Goal: Task Accomplishment & Management: Manage account settings

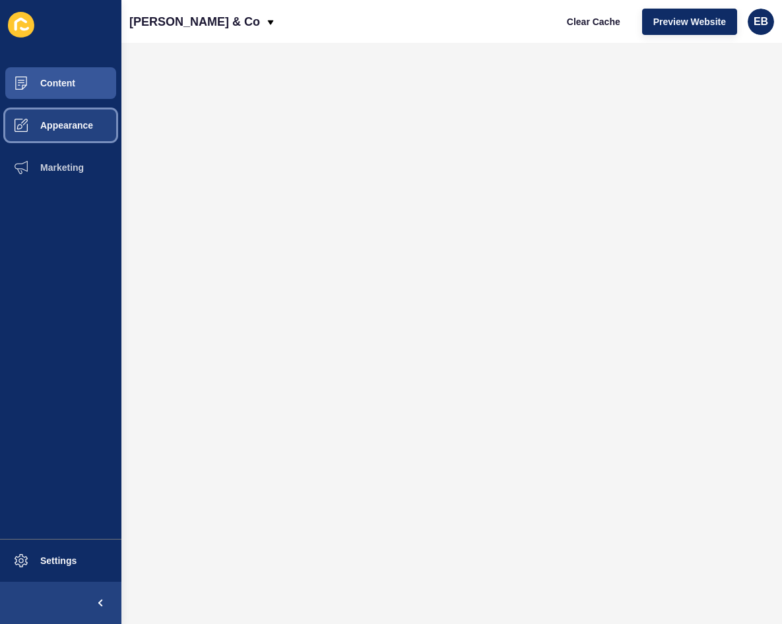
click at [78, 121] on span "Appearance" at bounding box center [45, 125] width 95 height 11
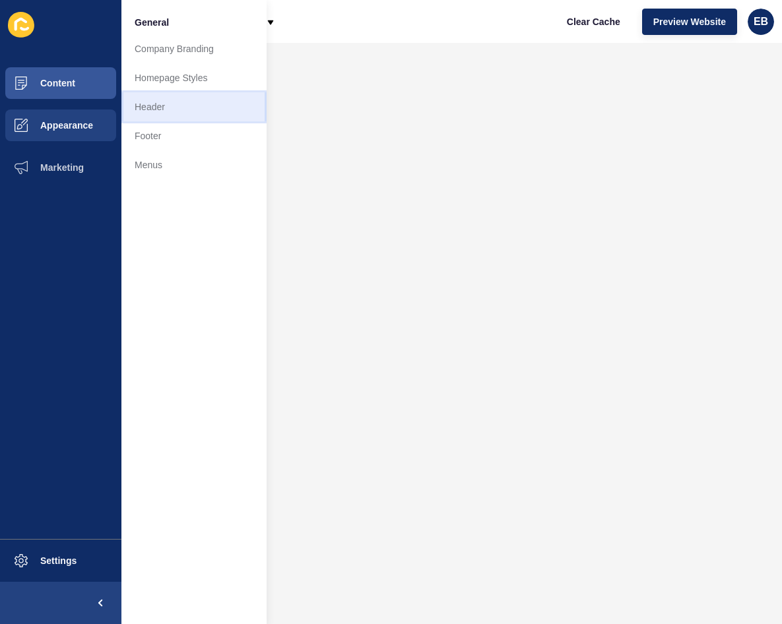
click at [172, 116] on link "Header" at bounding box center [193, 106] width 145 height 29
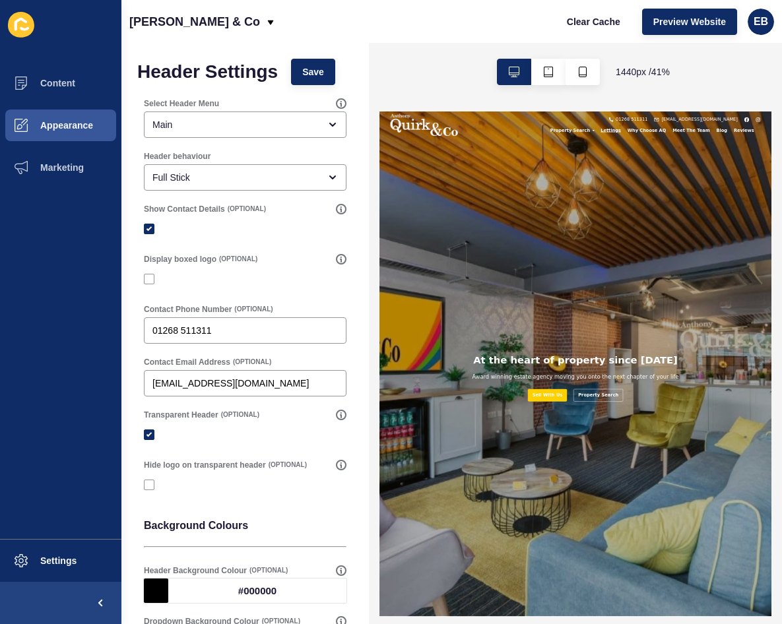
click at [63, 125] on span "Appearance" at bounding box center [45, 125] width 95 height 11
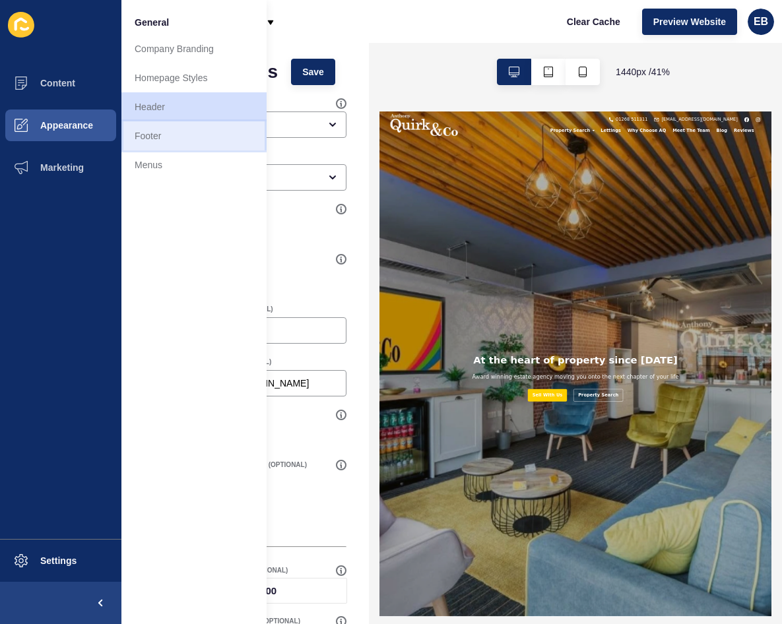
click at [212, 133] on link "Footer" at bounding box center [193, 135] width 145 height 29
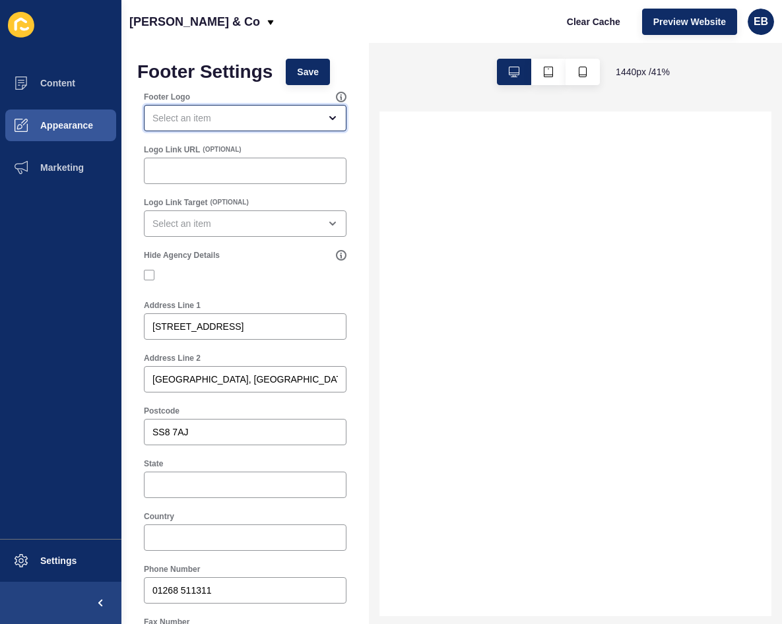
click at [257, 119] on div "open menu" at bounding box center [235, 117] width 167 height 13
click at [257, 119] on div "close menu" at bounding box center [235, 117] width 167 height 13
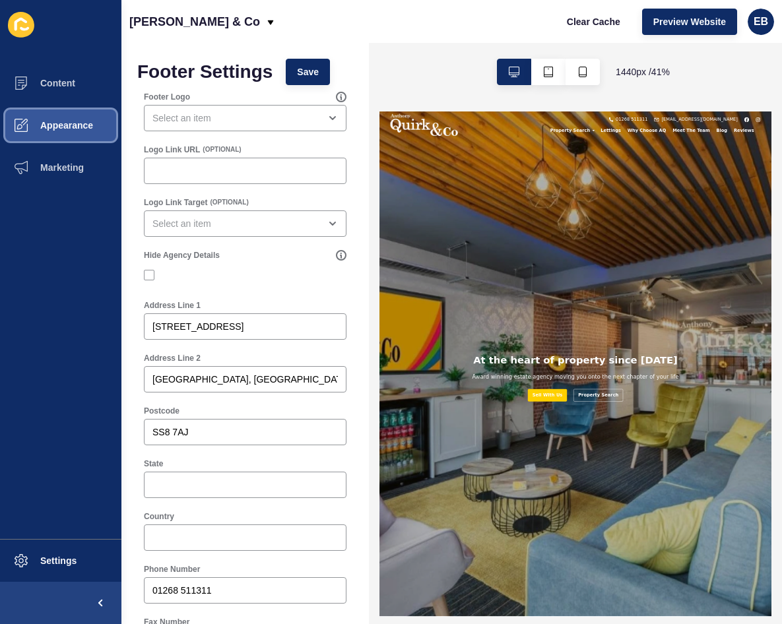
click at [96, 123] on button "Appearance" at bounding box center [60, 125] width 121 height 42
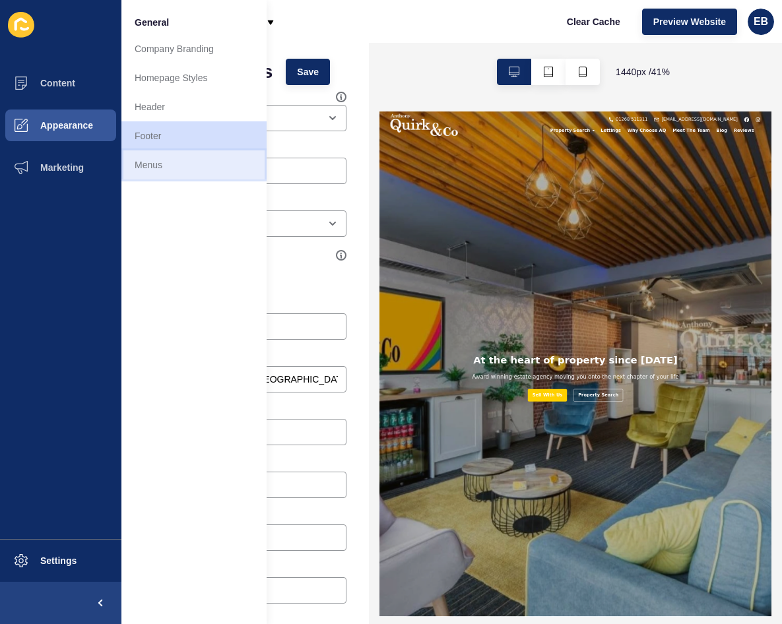
click at [181, 168] on link "Menus" at bounding box center [193, 164] width 145 height 29
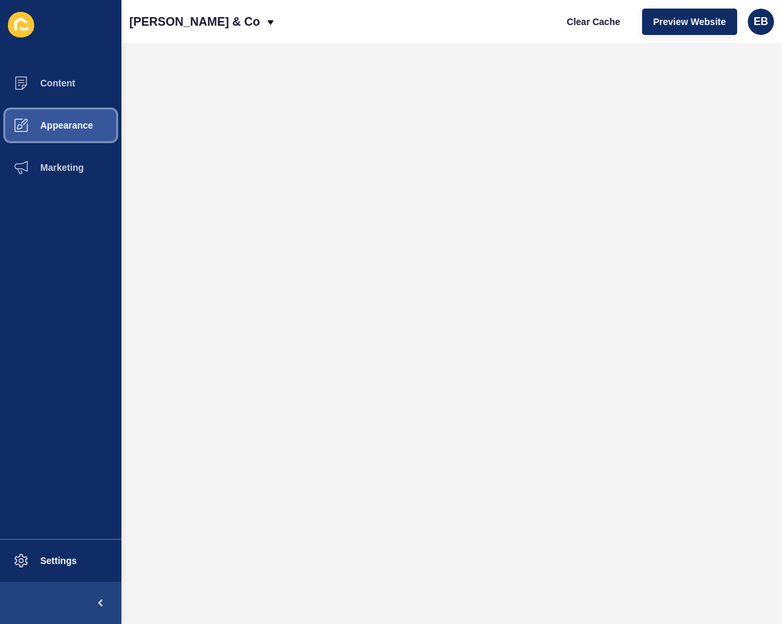
click at [89, 125] on span "Appearance" at bounding box center [45, 125] width 95 height 11
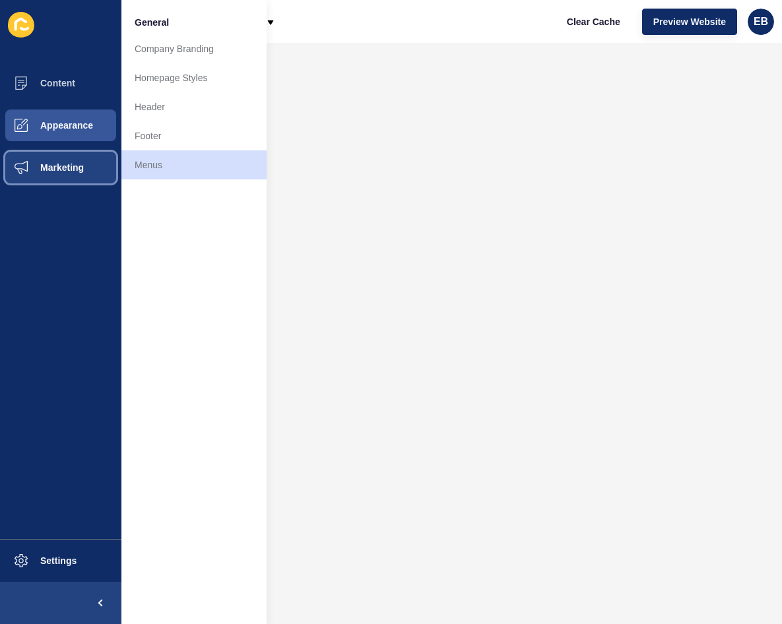
click at [57, 166] on span "Marketing" at bounding box center [41, 167] width 86 height 11
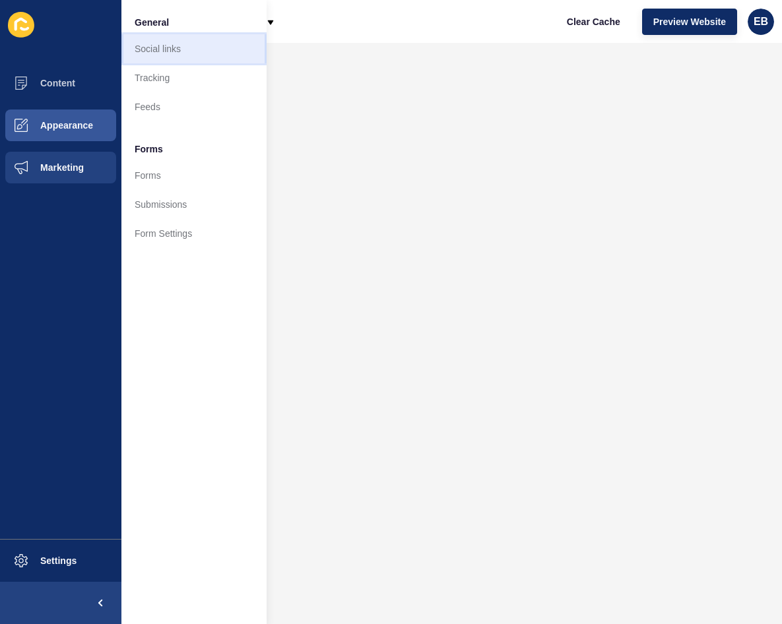
click at [150, 45] on link "Social links" at bounding box center [193, 48] width 145 height 29
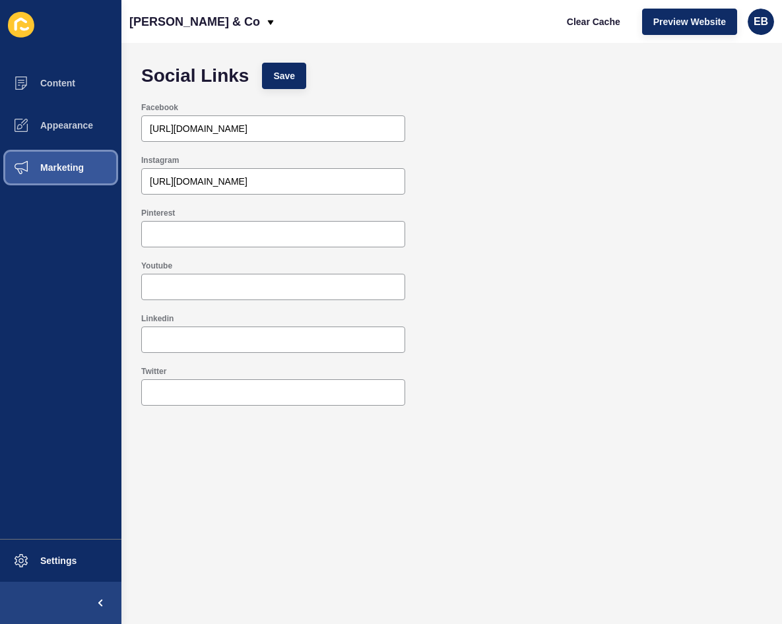
click at [92, 183] on button "Marketing" at bounding box center [60, 167] width 121 height 42
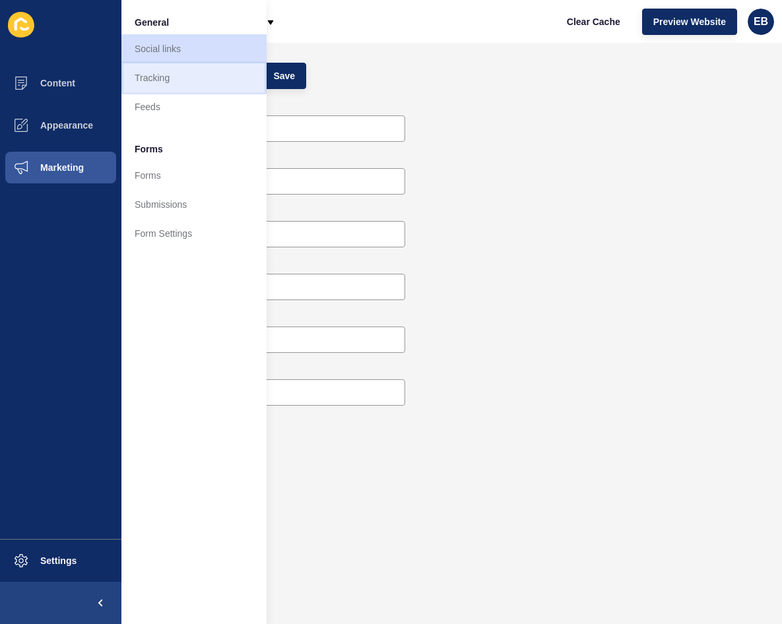
click at [212, 82] on link "Tracking" at bounding box center [193, 77] width 145 height 29
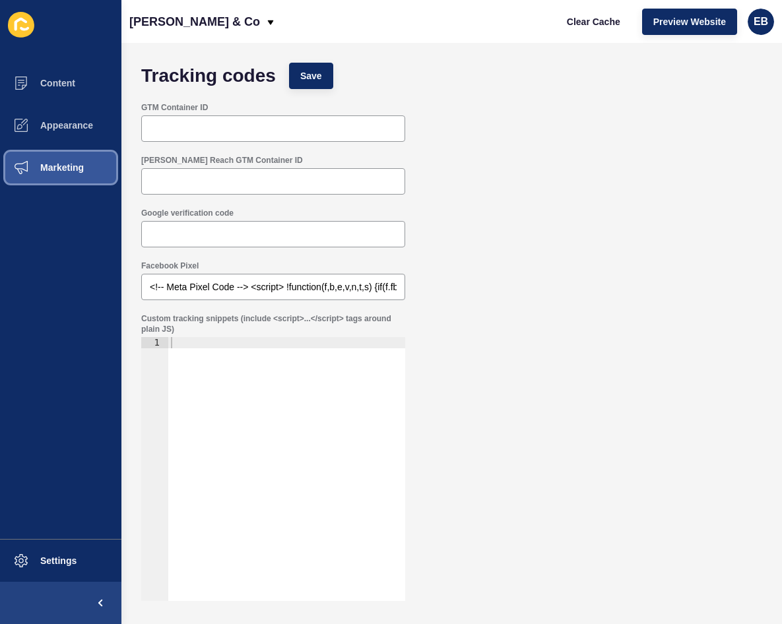
click at [98, 181] on button "Marketing" at bounding box center [60, 167] width 121 height 42
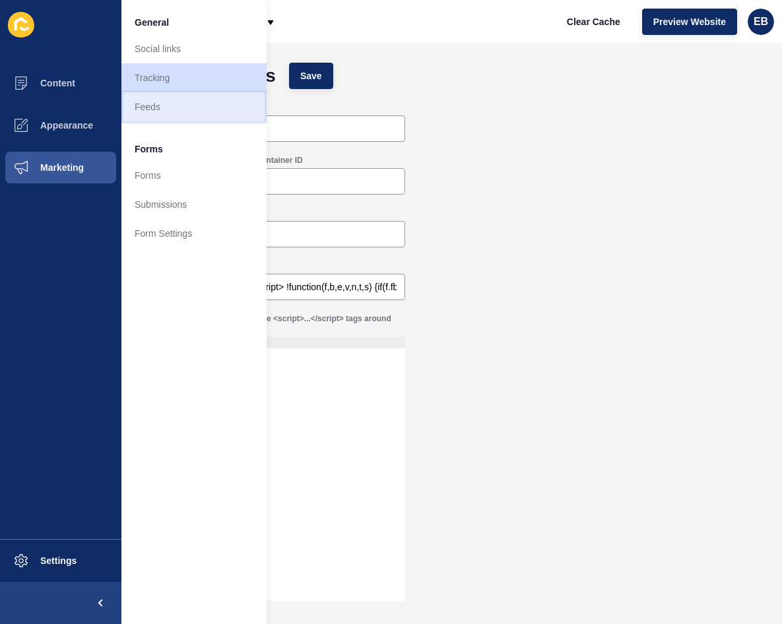
click at [176, 111] on link "Feeds" at bounding box center [193, 106] width 145 height 29
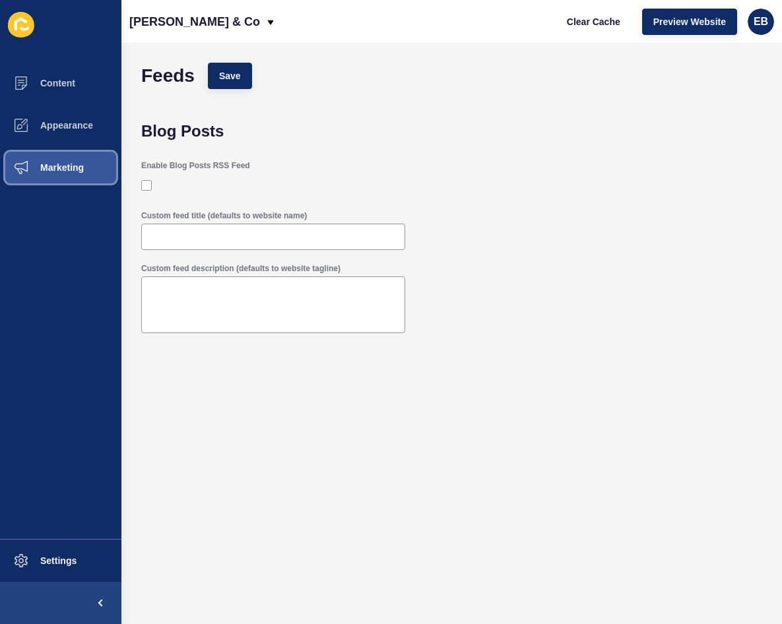
click at [82, 172] on span "Marketing" at bounding box center [41, 167] width 86 height 11
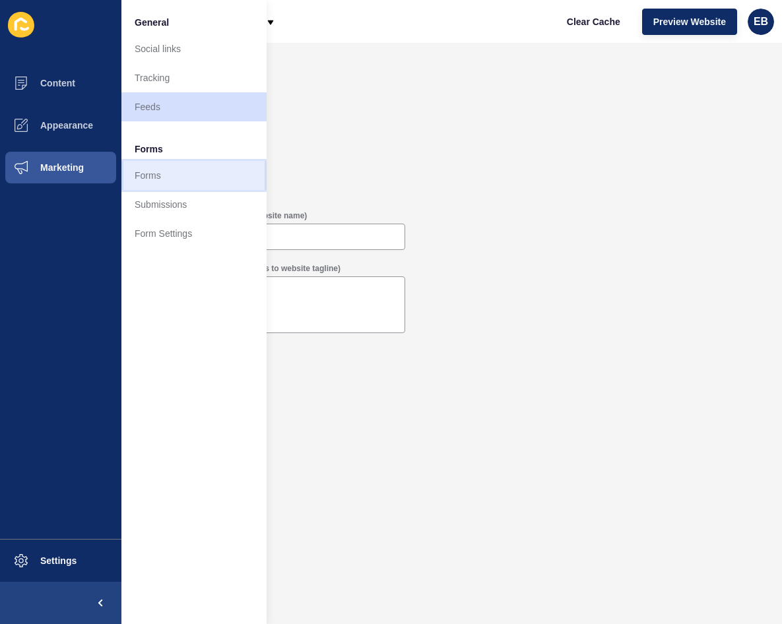
click at [199, 185] on link "Forms" at bounding box center [193, 175] width 145 height 29
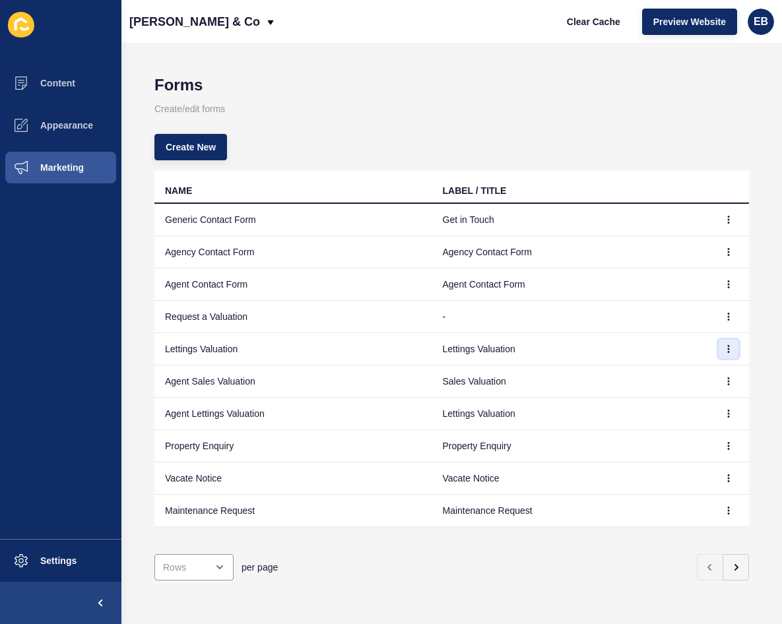
click at [724, 348] on icon "button" at bounding box center [728, 349] width 8 height 8
click at [706, 375] on link "Edit" at bounding box center [682, 375] width 92 height 29
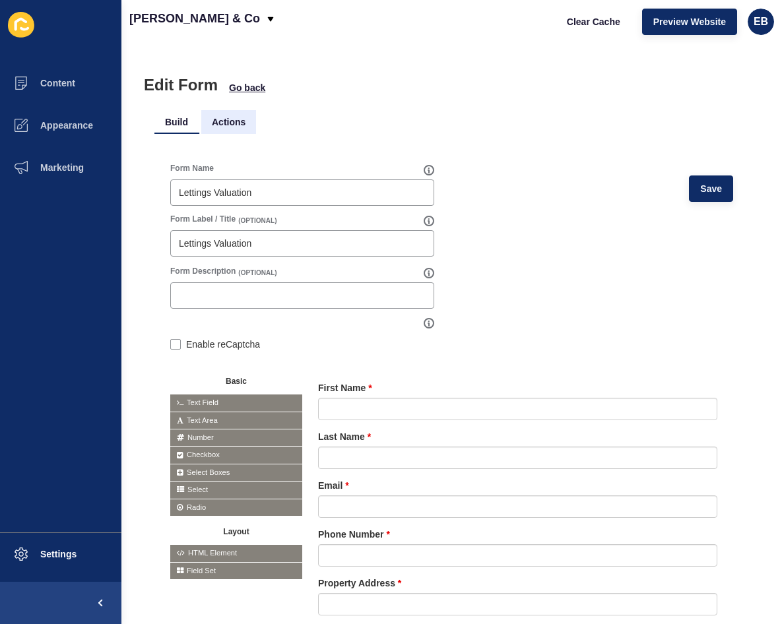
click at [224, 126] on li "Actions" at bounding box center [228, 122] width 55 height 24
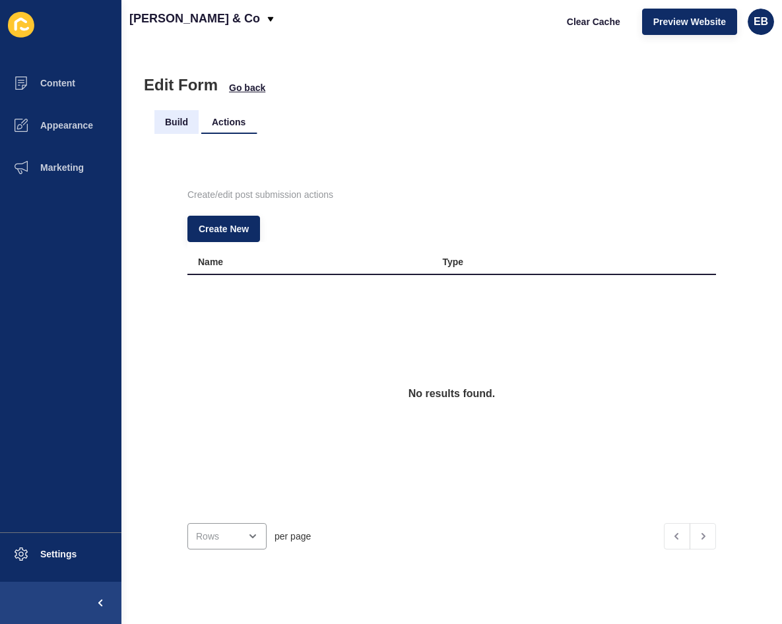
click at [195, 125] on li "Build" at bounding box center [176, 122] width 44 height 24
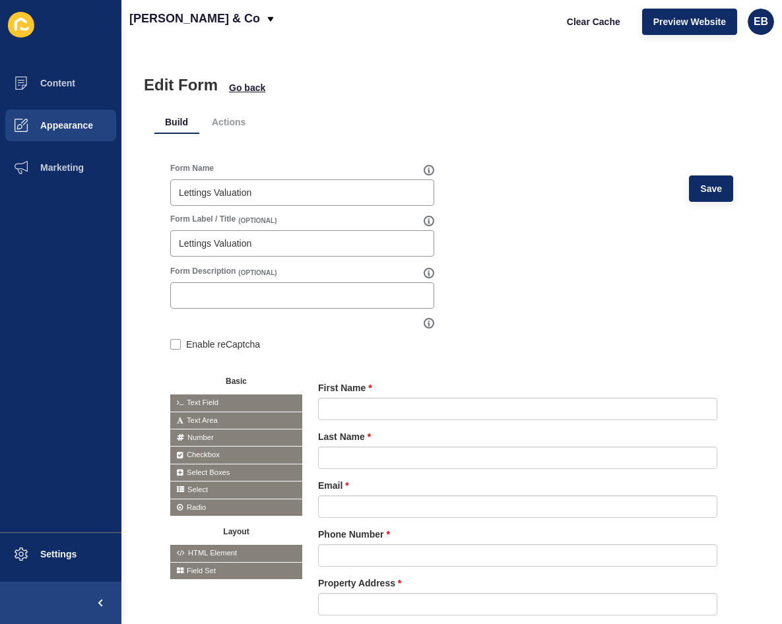
scroll to position [22, 0]
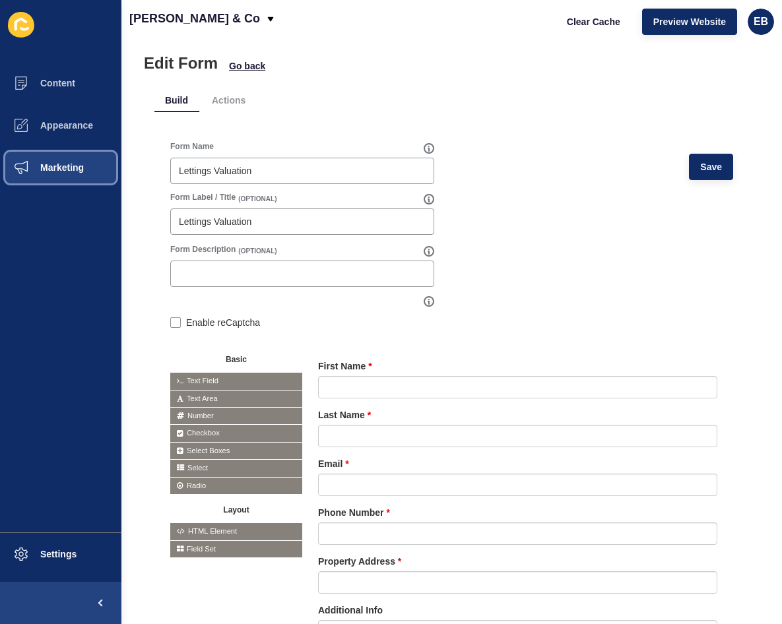
click at [84, 164] on button "Marketing" at bounding box center [60, 167] width 121 height 42
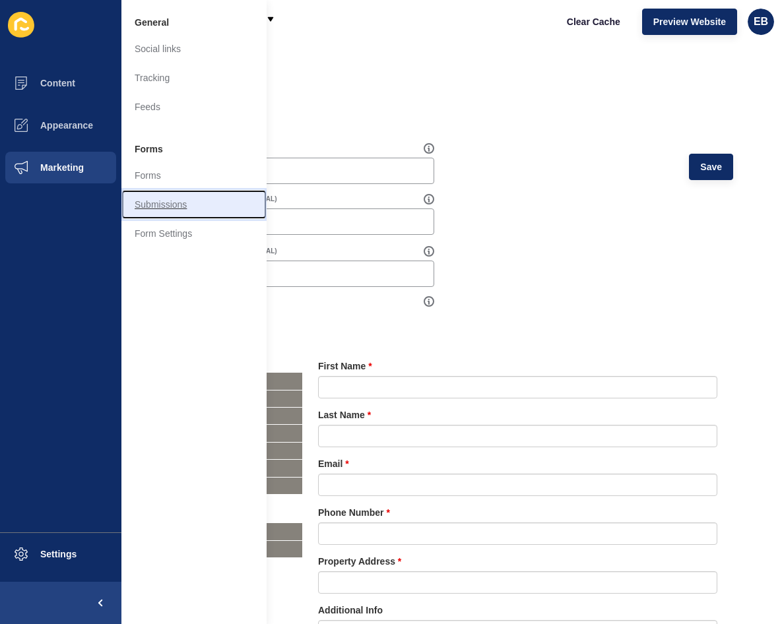
click at [168, 190] on link "Submissions" at bounding box center [193, 204] width 145 height 29
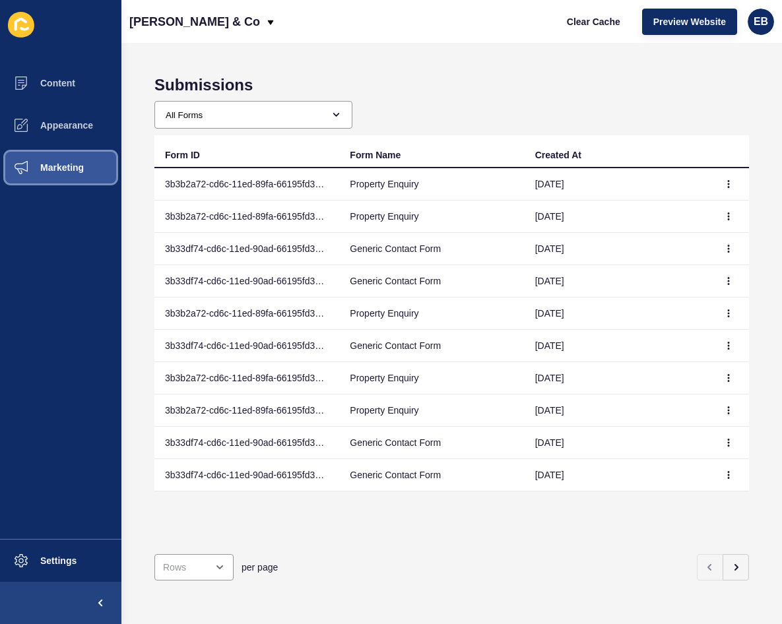
click at [88, 172] on button "Marketing" at bounding box center [60, 167] width 121 height 42
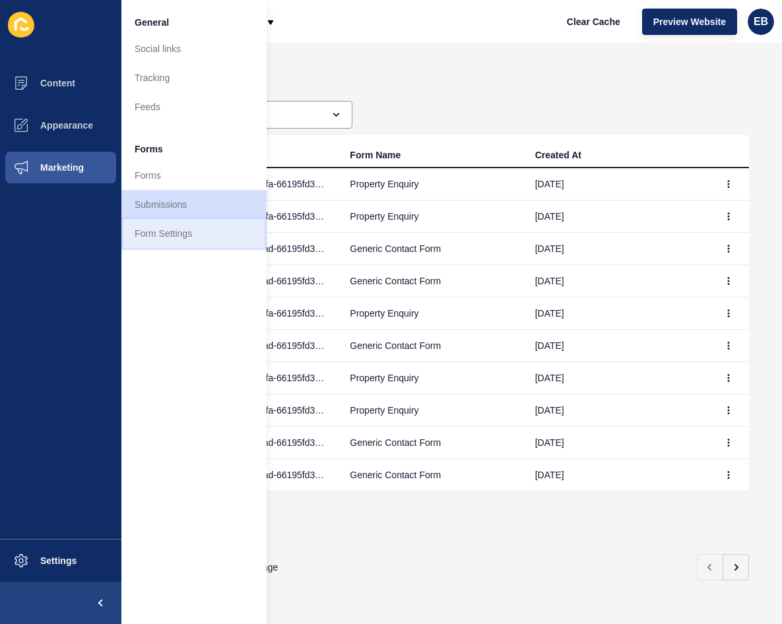
click at [179, 231] on link "Form Settings" at bounding box center [193, 233] width 145 height 29
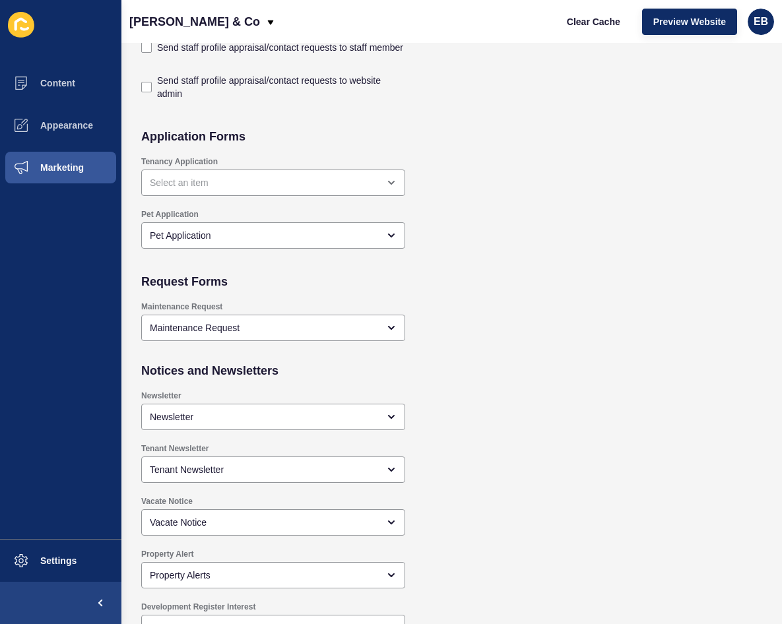
scroll to position [1119, 0]
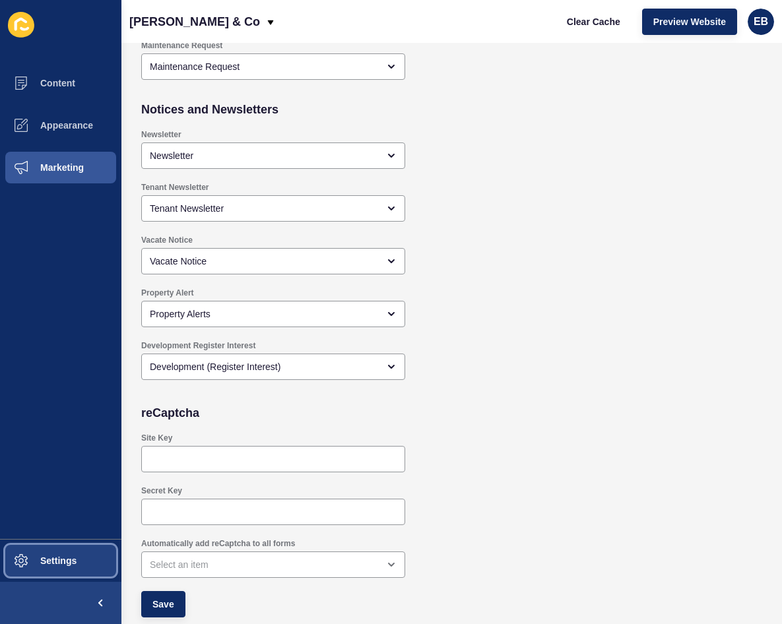
click at [53, 551] on button "Settings" at bounding box center [60, 561] width 121 height 42
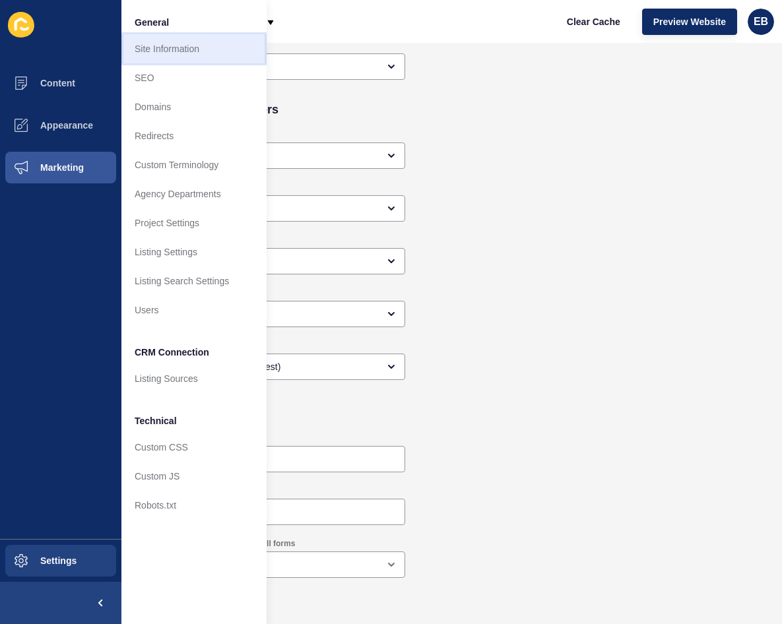
click at [198, 48] on link "Site Information" at bounding box center [193, 48] width 145 height 29
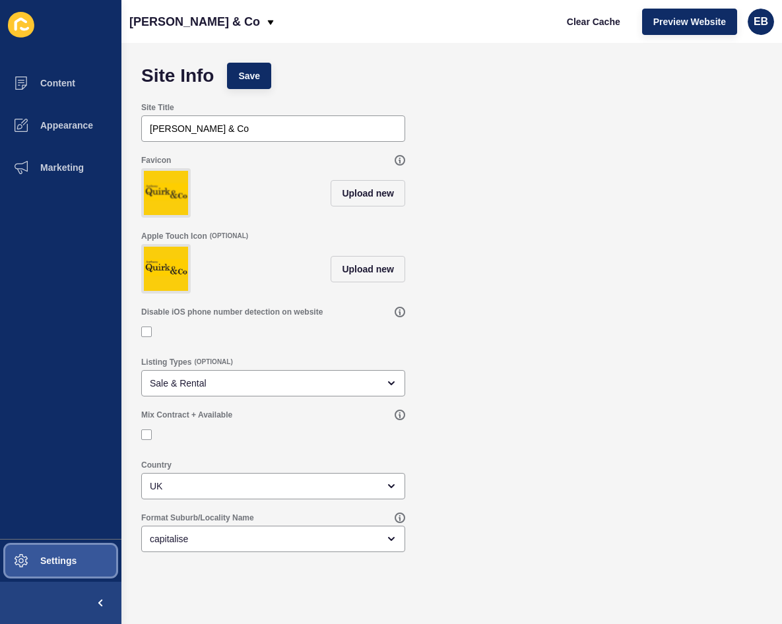
click at [57, 563] on span "Settings" at bounding box center [37, 560] width 78 height 11
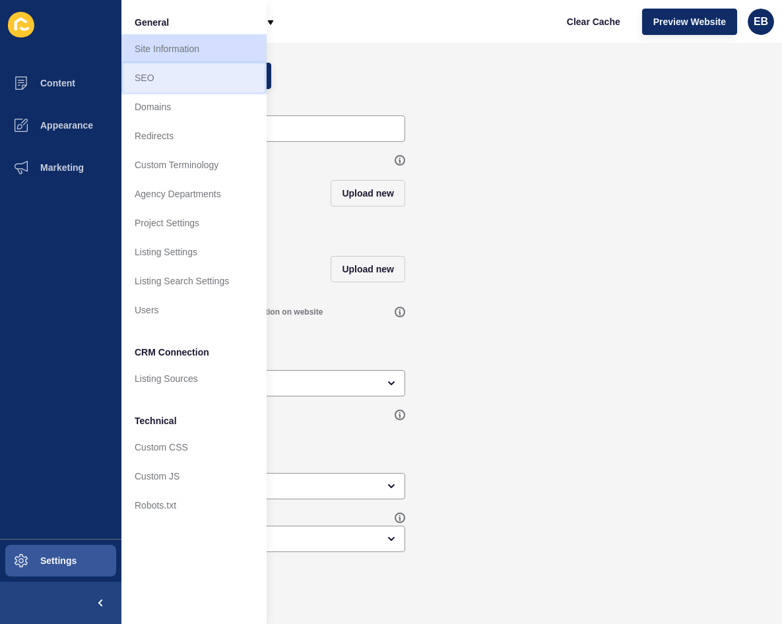
click at [166, 77] on link "SEO" at bounding box center [193, 77] width 145 height 29
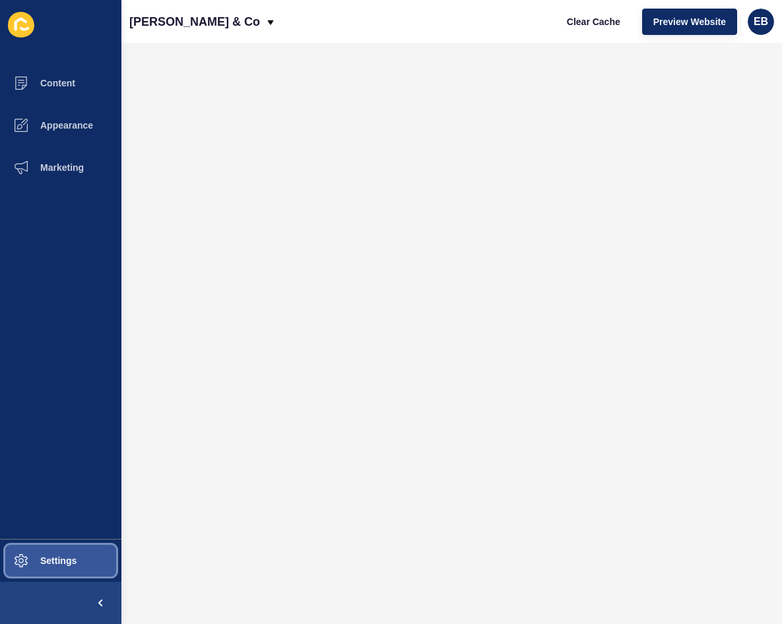
click at [89, 552] on button "Settings" at bounding box center [60, 561] width 121 height 42
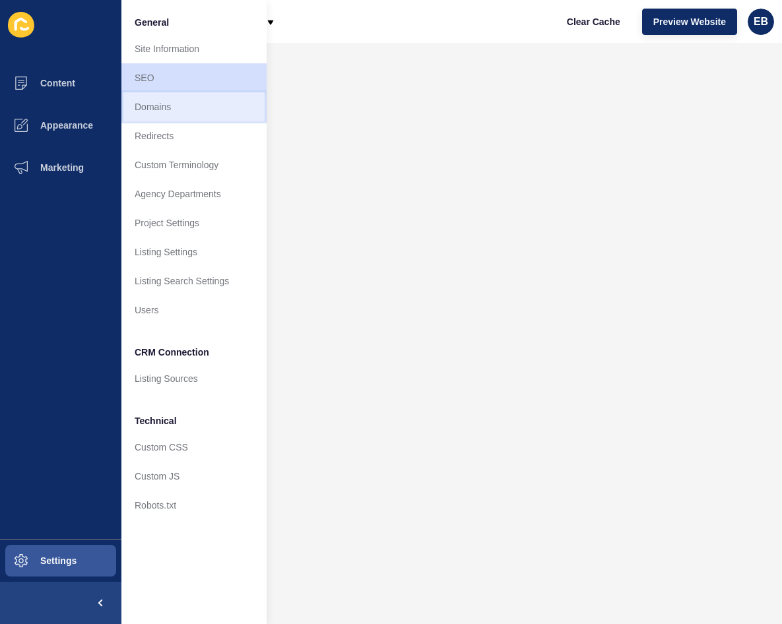
click at [201, 117] on link "Domains" at bounding box center [193, 106] width 145 height 29
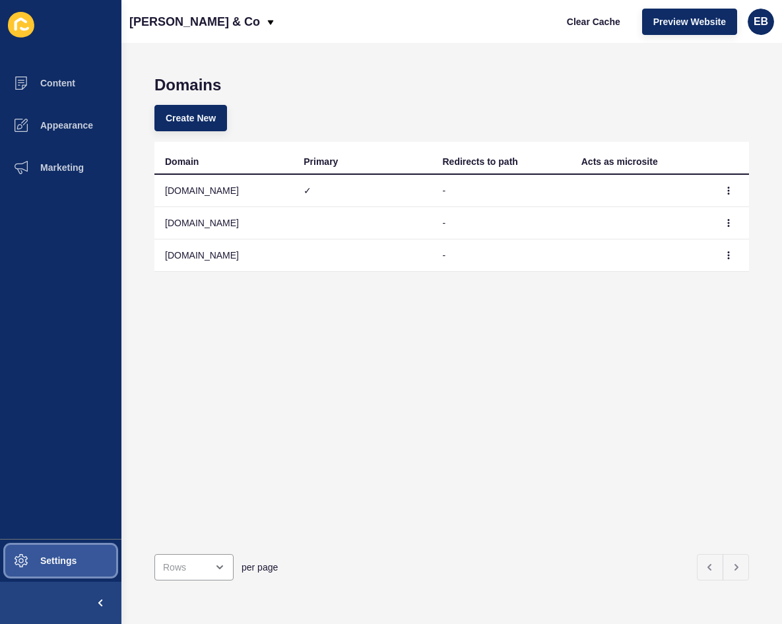
click at [96, 556] on button "Settings" at bounding box center [60, 561] width 121 height 42
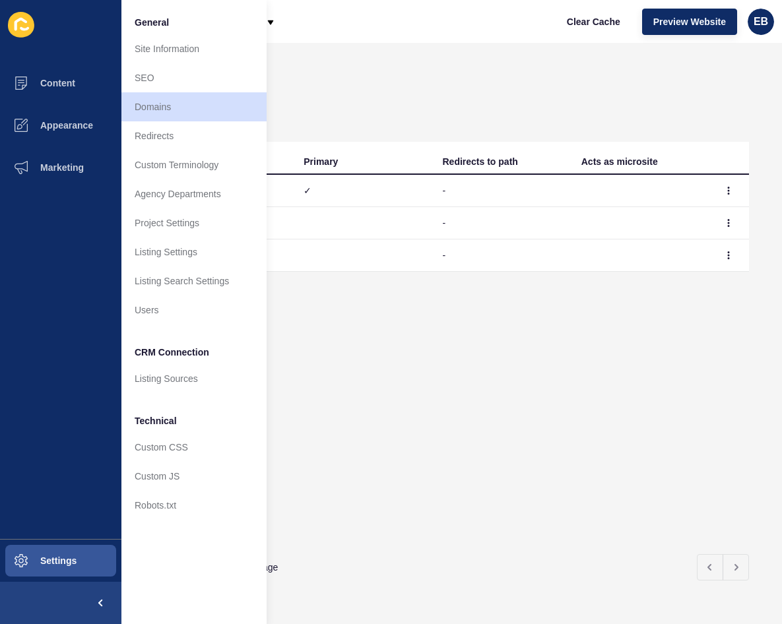
click at [445, 483] on div "Domain Primary Redirects to path Acts as microsite [DOMAIN_NAME] ✓ - [DOMAIN_NA…" at bounding box center [451, 343] width 594 height 402
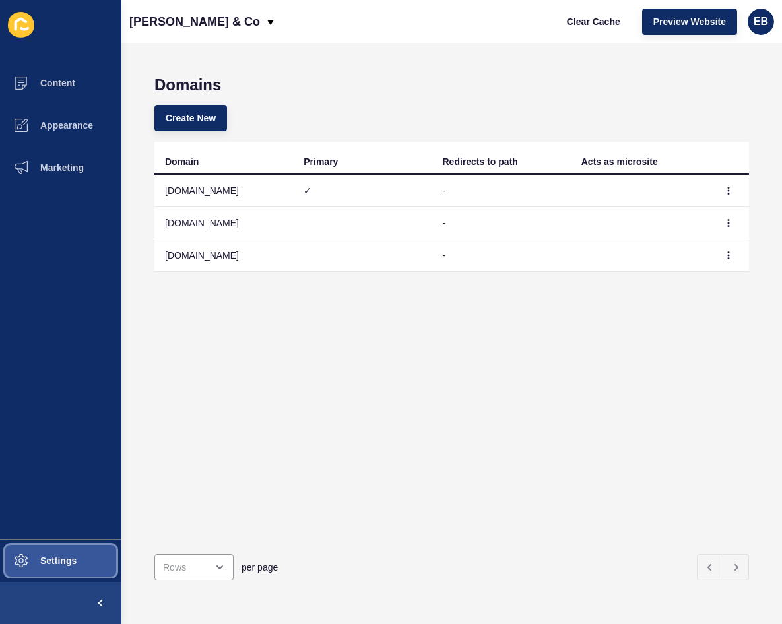
click at [80, 549] on button "Settings" at bounding box center [60, 561] width 121 height 42
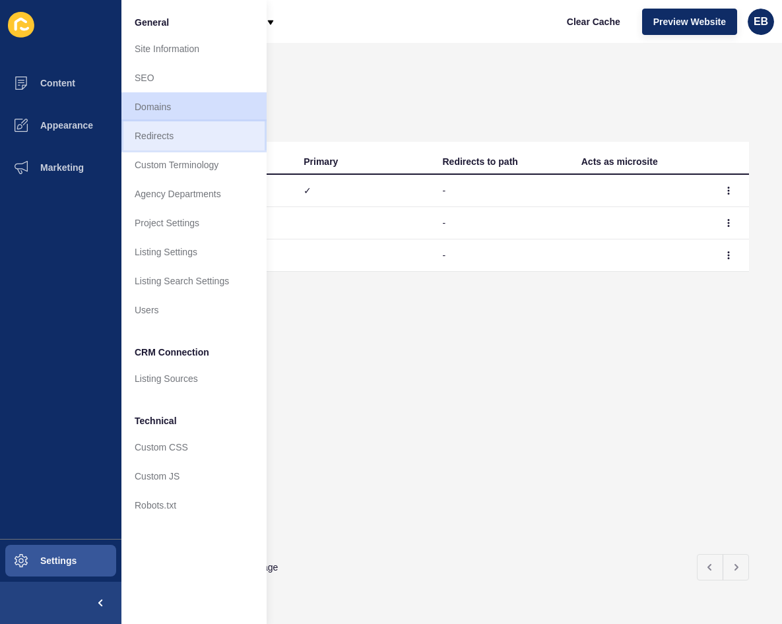
click at [228, 131] on link "Redirects" at bounding box center [193, 135] width 145 height 29
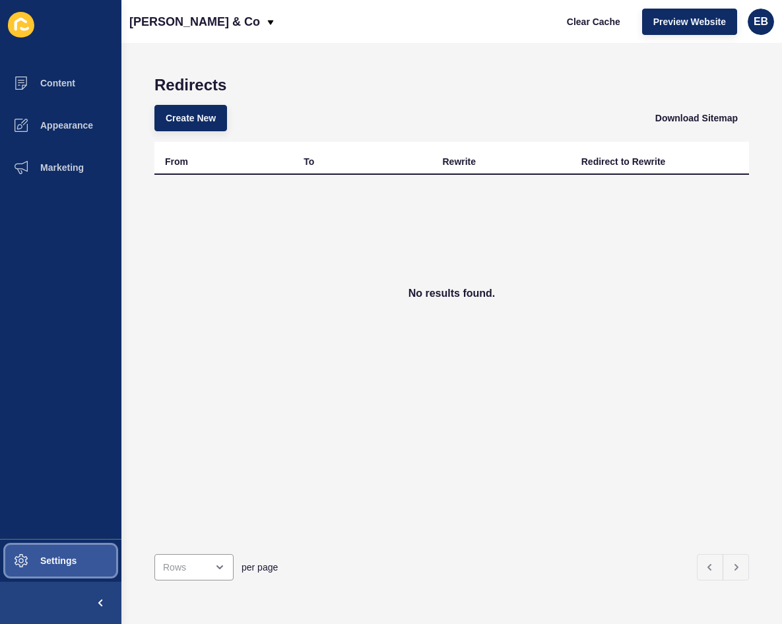
click at [78, 569] on button "Settings" at bounding box center [60, 561] width 121 height 42
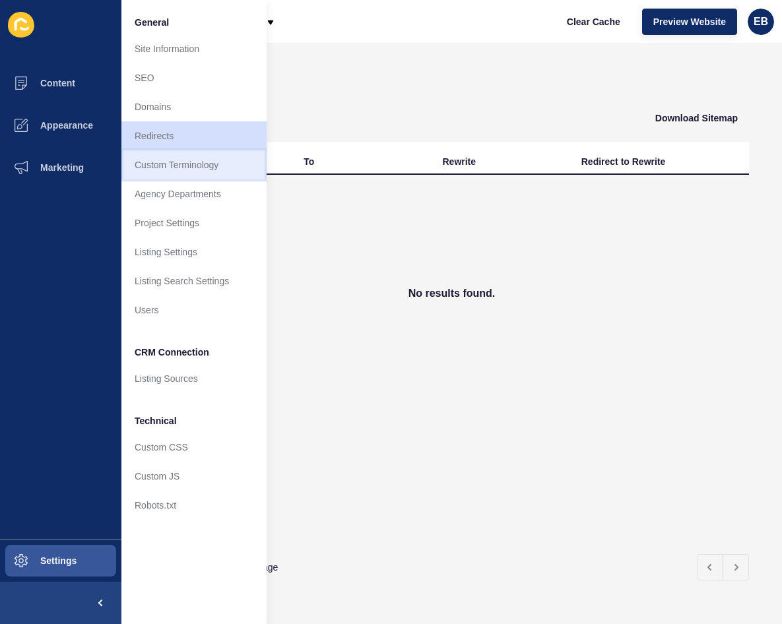
click at [190, 159] on link "Custom Terminology" at bounding box center [193, 164] width 145 height 29
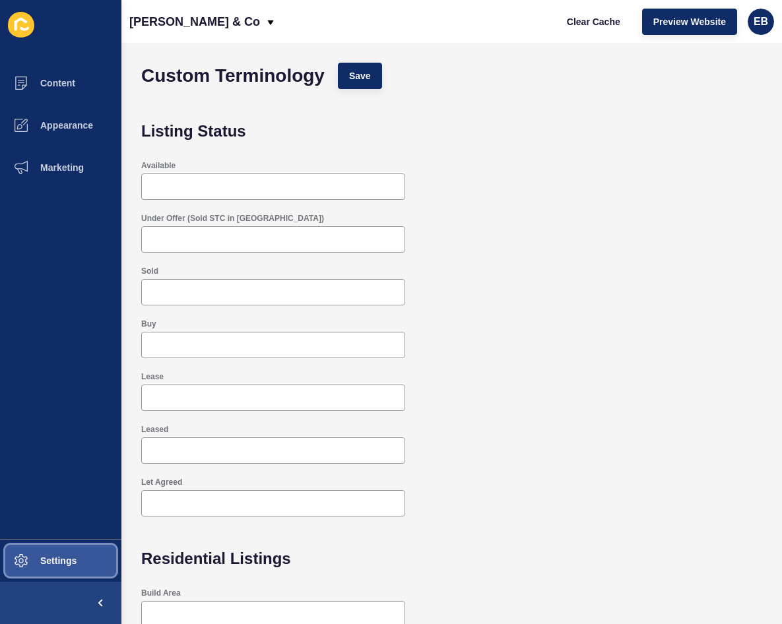
click at [69, 555] on button "Settings" at bounding box center [60, 561] width 121 height 42
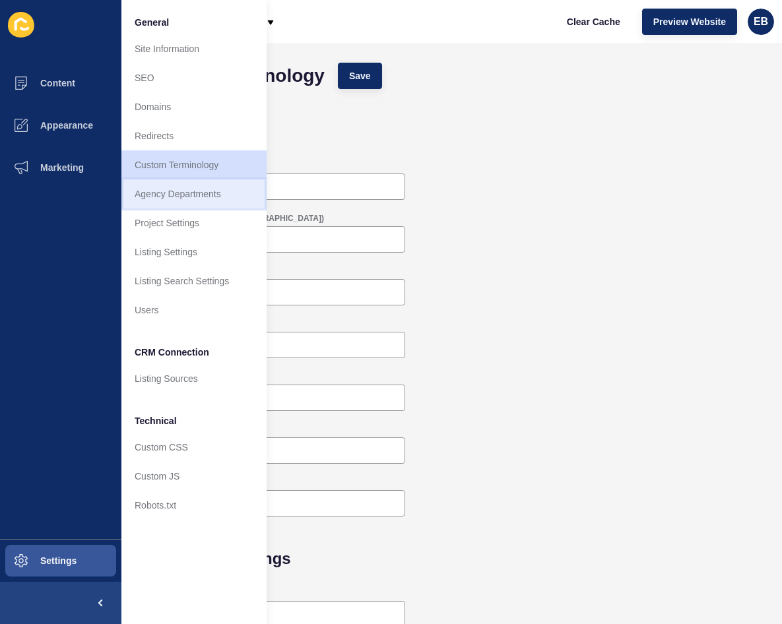
click at [197, 197] on link "Agency Departments" at bounding box center [193, 193] width 145 height 29
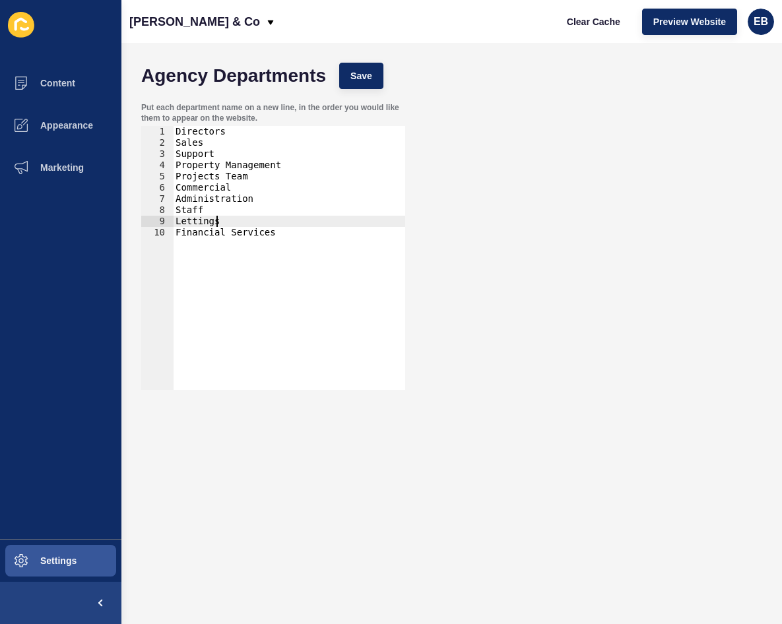
type textarea "Lettings"
click at [216, 221] on div "Directors Sales Support Property Management Projects Team Commercial Administra…" at bounding box center [289, 269] width 232 height 286
click at [92, 549] on button "Settings" at bounding box center [60, 561] width 121 height 42
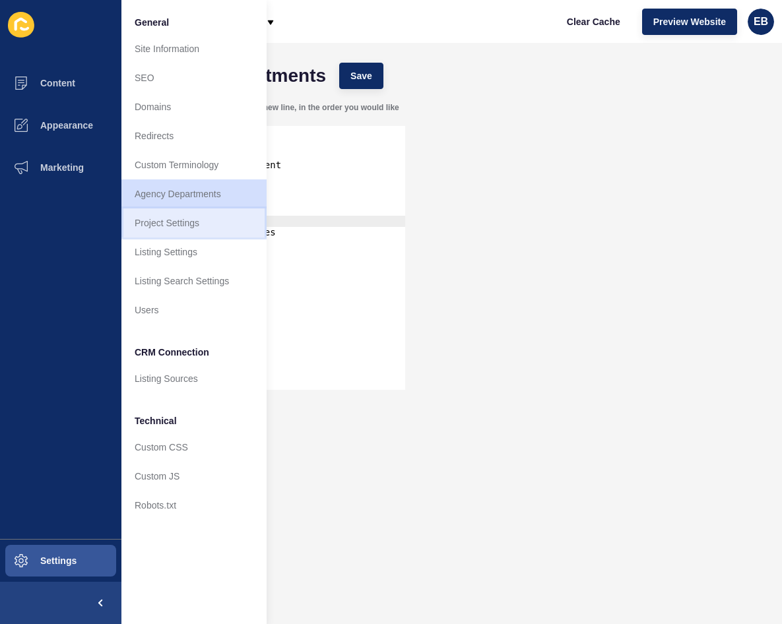
click at [187, 224] on link "Project Settings" at bounding box center [193, 222] width 145 height 29
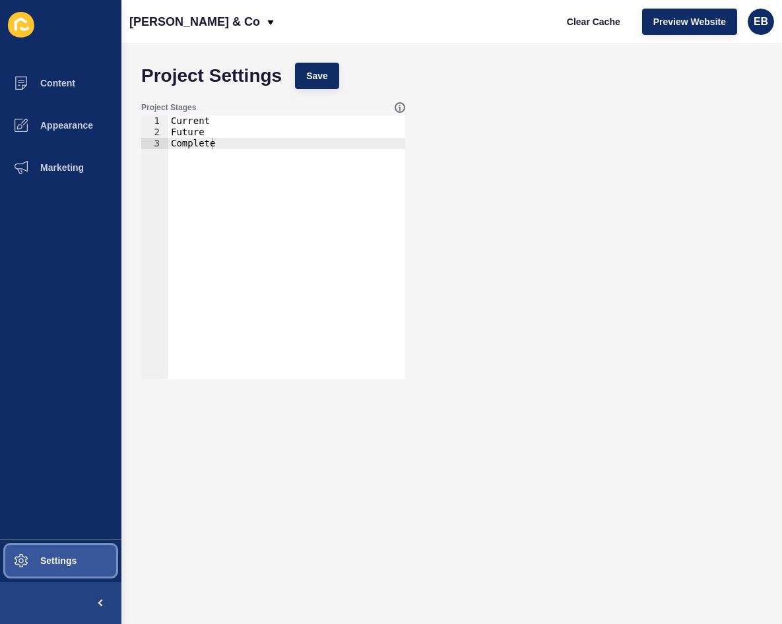
click at [57, 568] on button "Settings" at bounding box center [60, 561] width 121 height 42
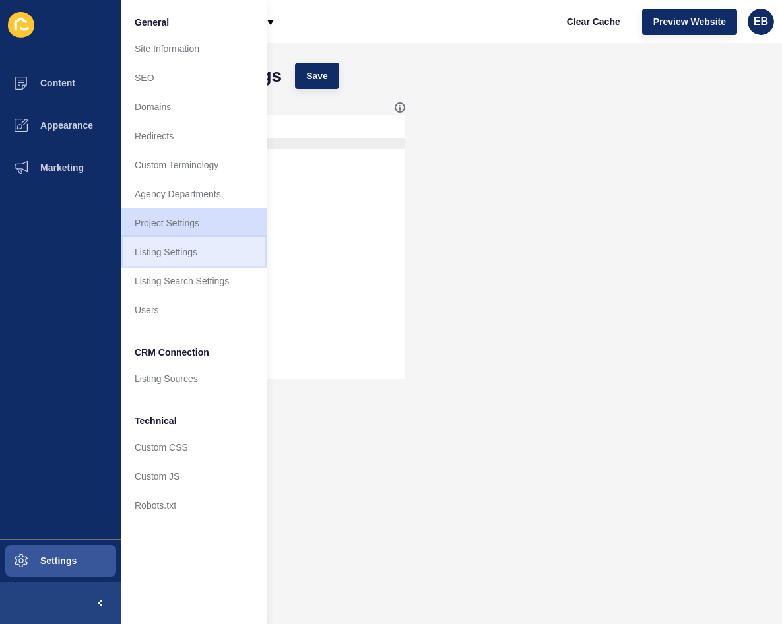
click at [206, 255] on link "Listing Settings" at bounding box center [193, 251] width 145 height 29
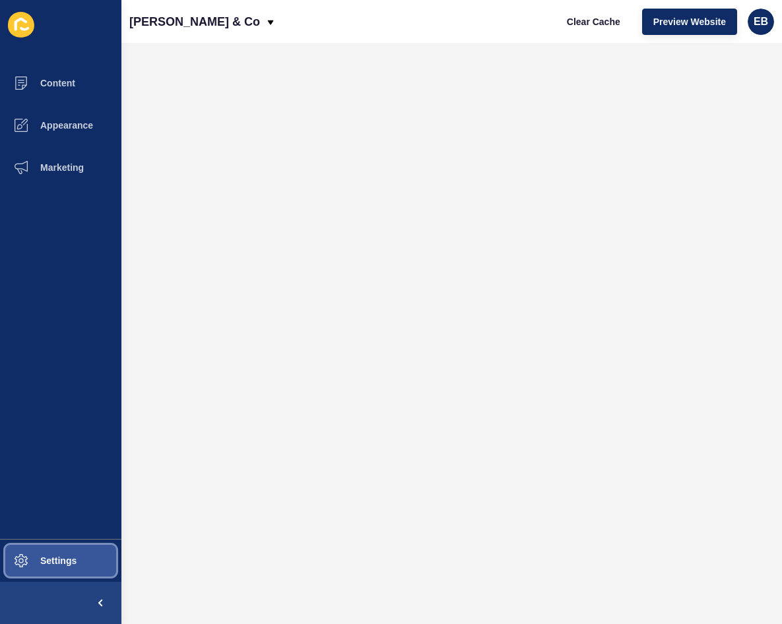
click at [88, 567] on button "Settings" at bounding box center [60, 561] width 121 height 42
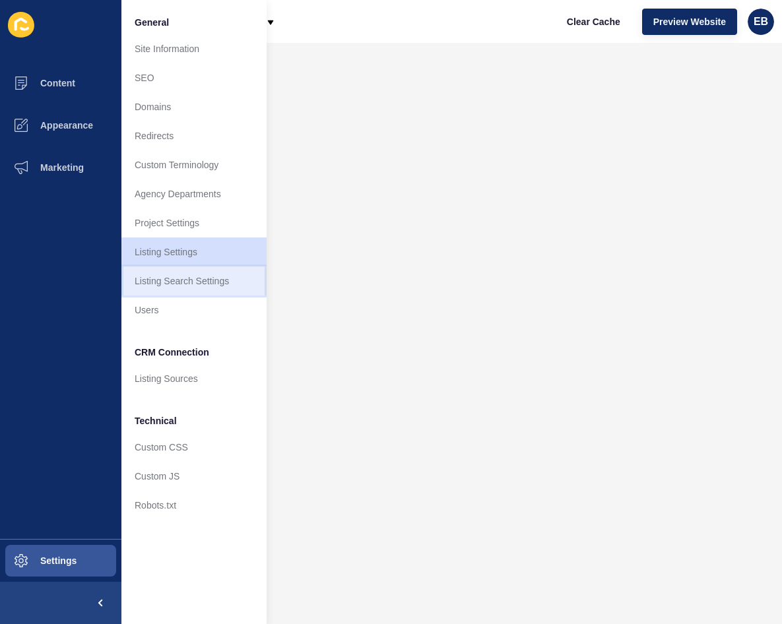
click at [216, 271] on link "Listing Search Settings" at bounding box center [193, 280] width 145 height 29
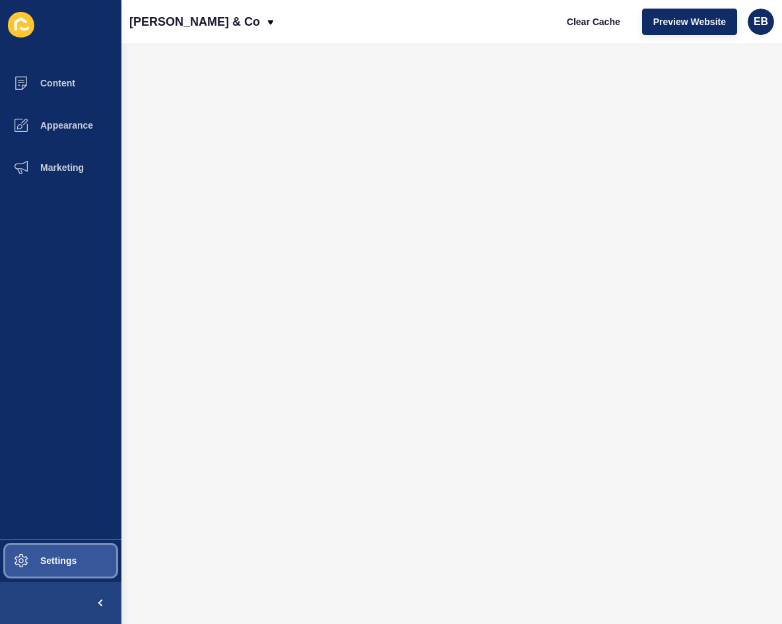
click at [71, 573] on button "Settings" at bounding box center [60, 561] width 121 height 42
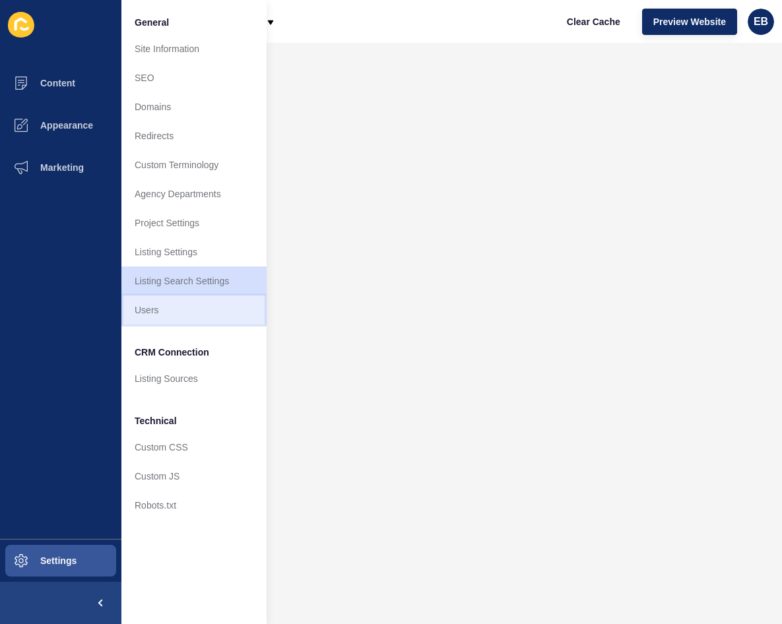
click at [176, 303] on link "Users" at bounding box center [193, 310] width 145 height 29
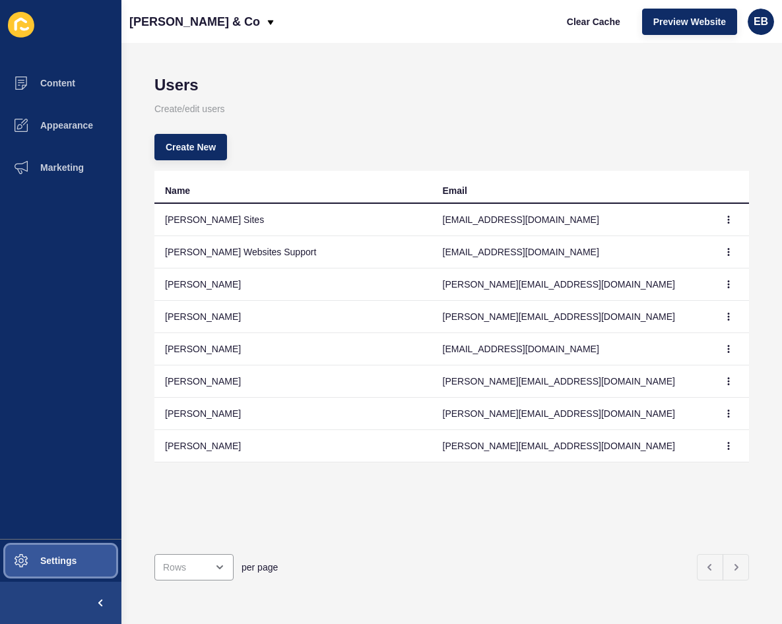
click at [80, 562] on button "Settings" at bounding box center [60, 561] width 121 height 42
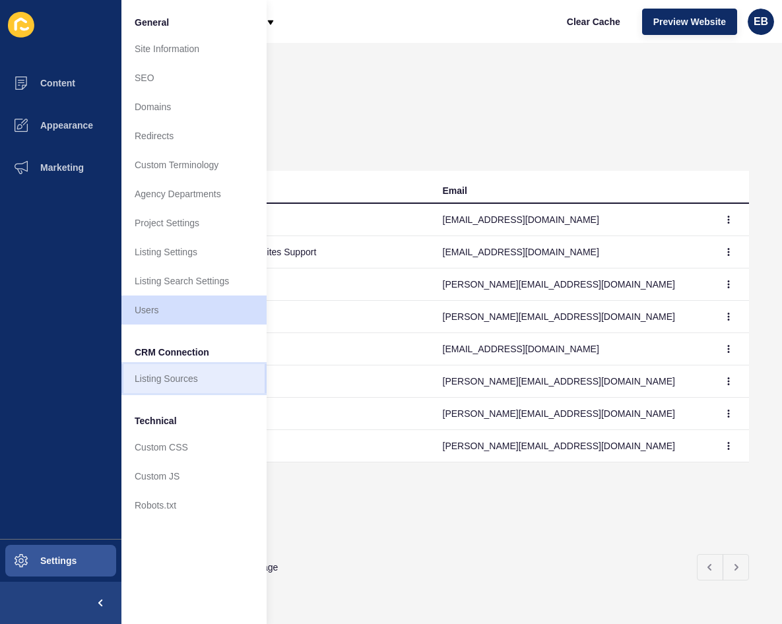
click at [210, 370] on link "Listing Sources" at bounding box center [193, 378] width 145 height 29
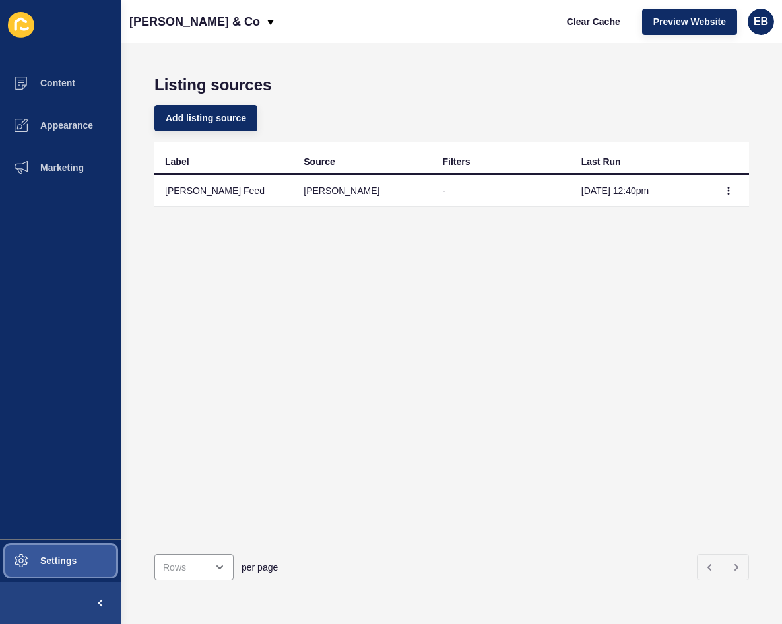
click at [77, 561] on button "Settings" at bounding box center [60, 561] width 121 height 42
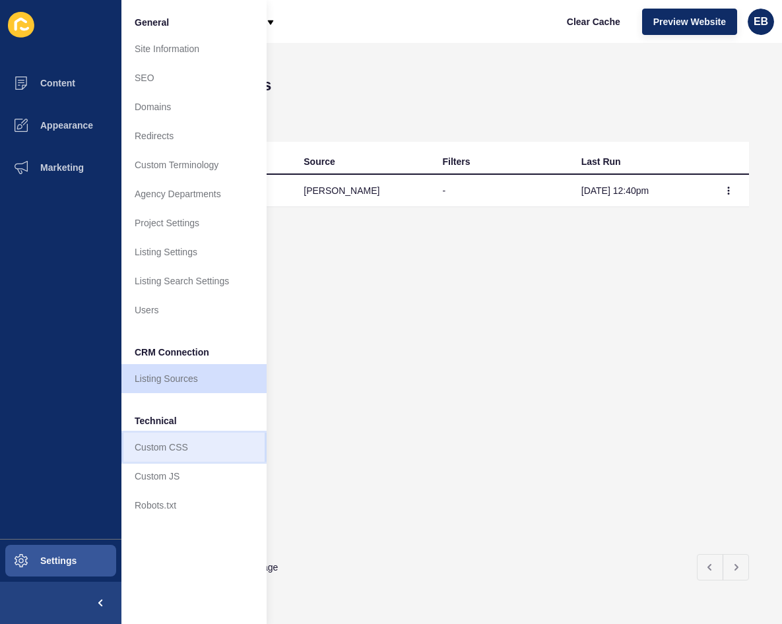
click at [197, 440] on link "Custom CSS" at bounding box center [193, 447] width 145 height 29
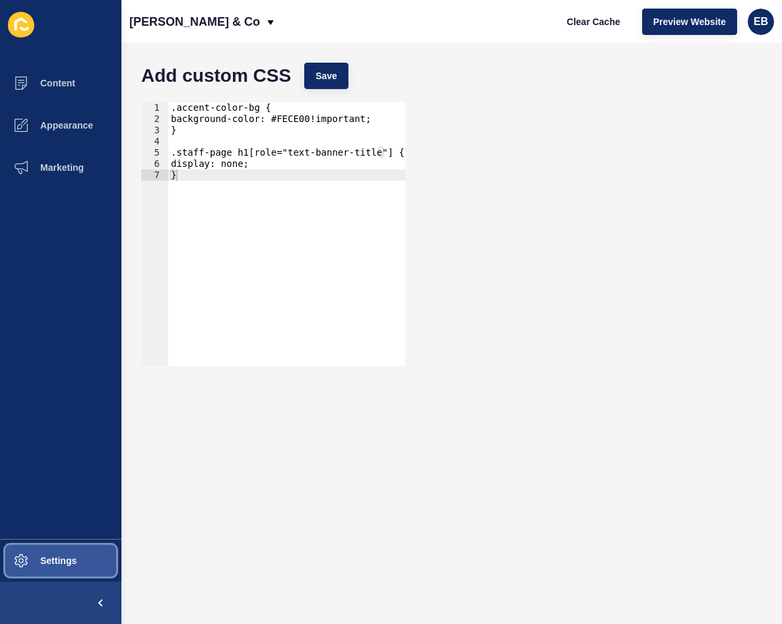
click at [76, 559] on span "Settings" at bounding box center [37, 560] width 78 height 11
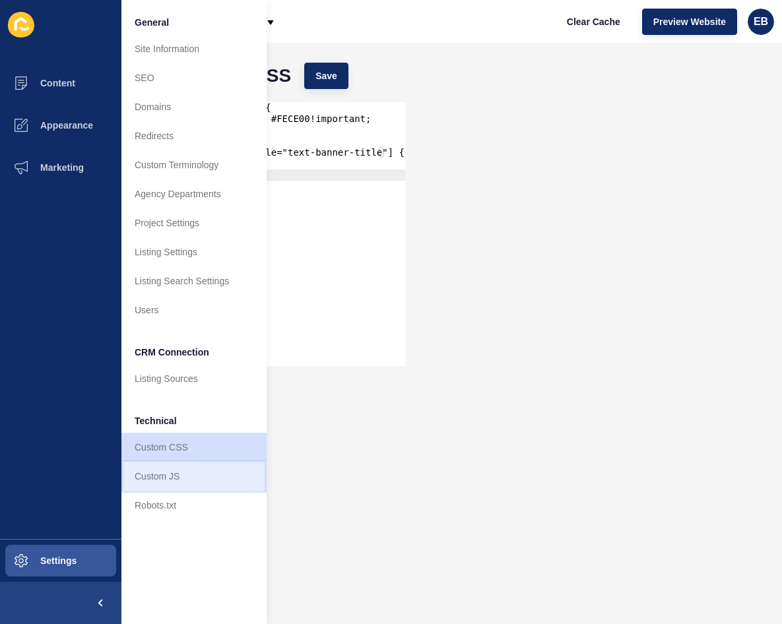
click at [189, 466] on link "Custom JS" at bounding box center [193, 476] width 145 height 29
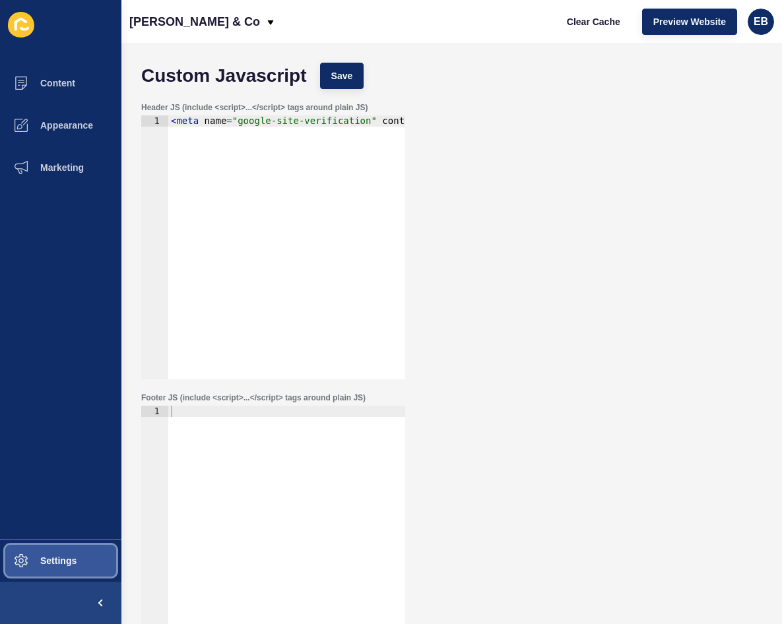
click at [86, 559] on button "Settings" at bounding box center [60, 561] width 121 height 42
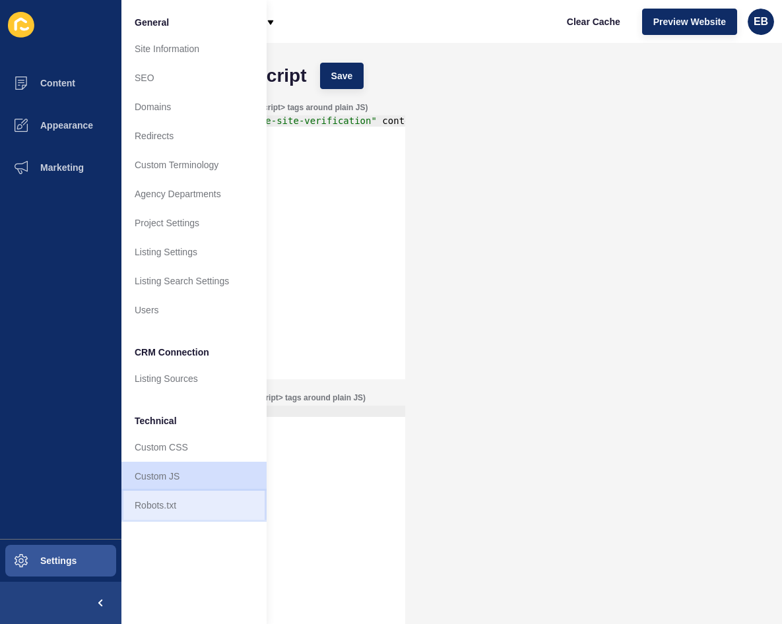
click at [202, 502] on link "Robots.txt" at bounding box center [193, 505] width 145 height 29
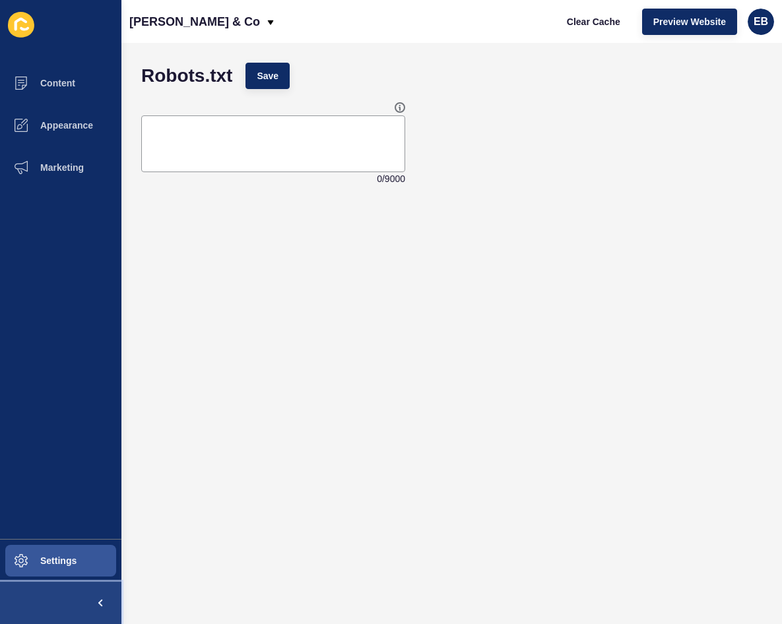
click at [96, 606] on span at bounding box center [100, 603] width 42 height 42
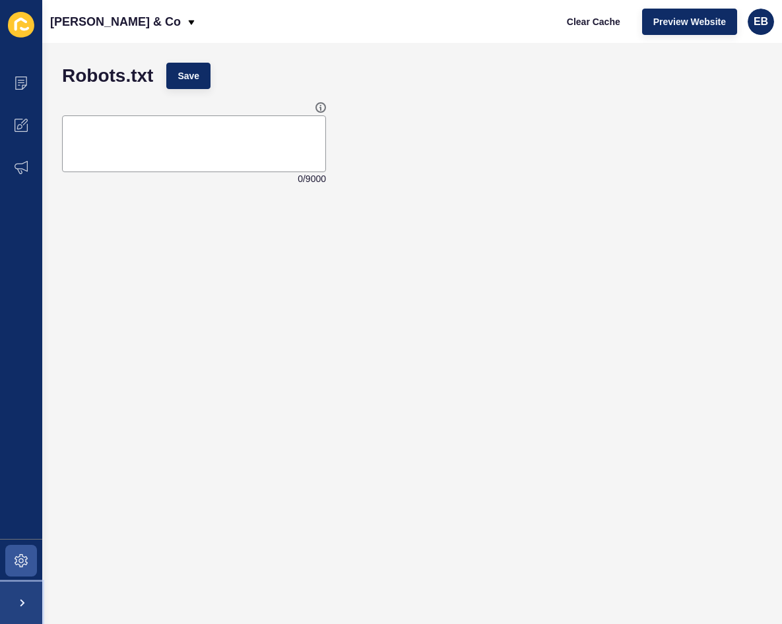
click at [17, 600] on span at bounding box center [21, 603] width 42 height 42
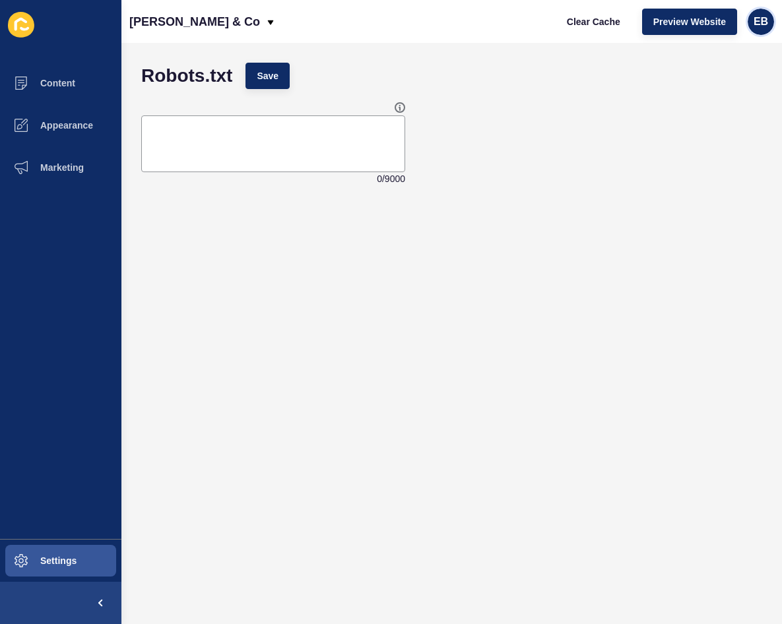
click at [754, 19] on span "EB" at bounding box center [760, 21] width 15 height 13
click at [753, 78] on link "Contact Support" at bounding box center [729, 81] width 97 height 29
click at [71, 554] on button "Settings" at bounding box center [60, 561] width 121 height 42
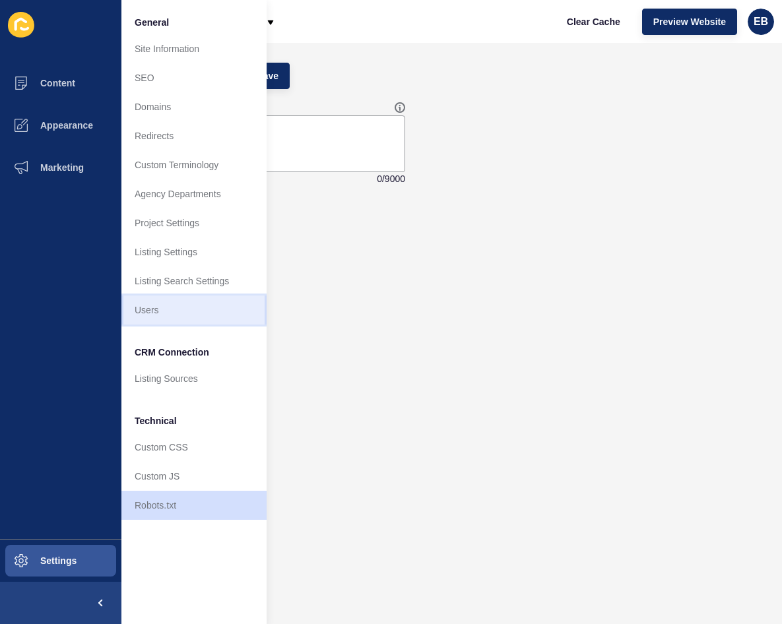
click at [189, 304] on link "Users" at bounding box center [193, 310] width 145 height 29
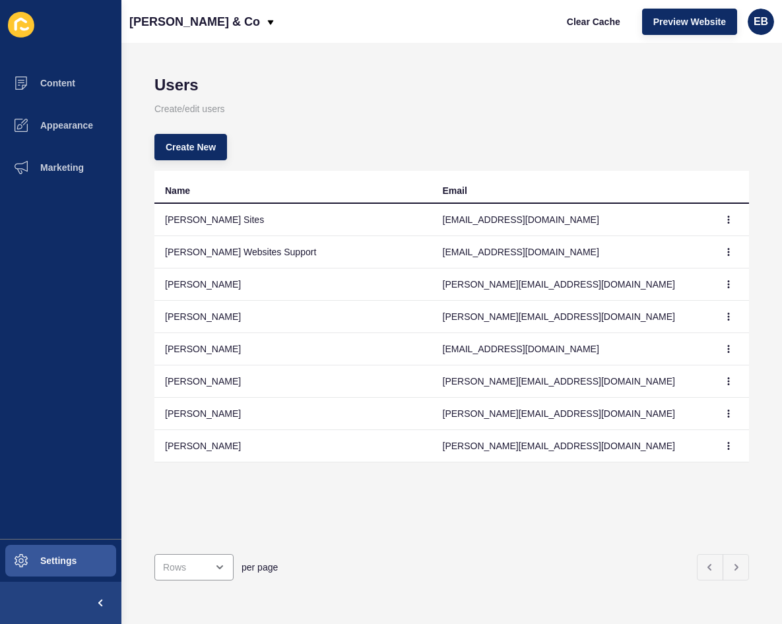
click at [429, 499] on div "Name Email [PERSON_NAME] Sites [EMAIL_ADDRESS][DOMAIN_NAME] [PERSON_NAME] Websi…" at bounding box center [451, 357] width 594 height 373
drag, startPoint x: 628, startPoint y: 348, endPoint x: 437, endPoint y: 346, distance: 190.6
click at [437, 346] on td "[EMAIL_ADDRESS][DOMAIN_NAME]" at bounding box center [571, 349] width 278 height 32
copy td "[EMAIL_ADDRESS][DOMAIN_NAME]"
click at [356, 139] on div "Create New" at bounding box center [451, 146] width 594 height 47
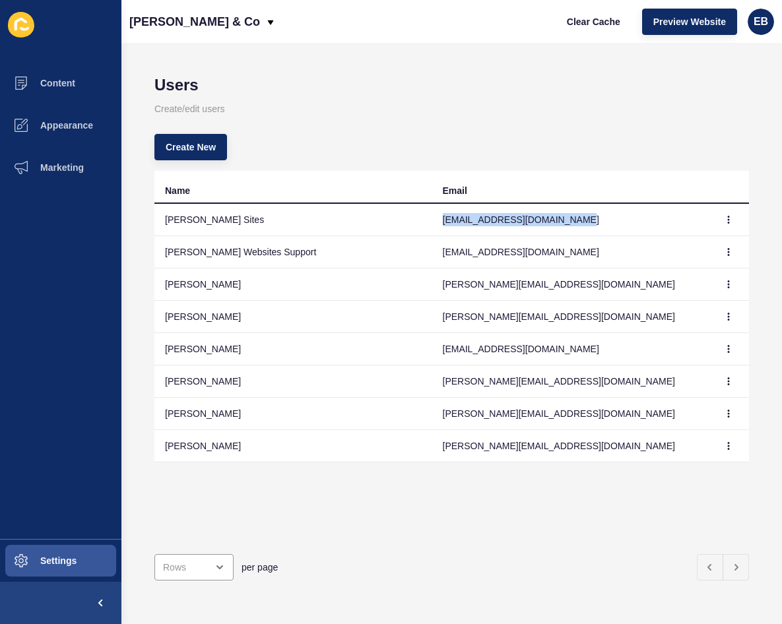
drag, startPoint x: 566, startPoint y: 216, endPoint x: 436, endPoint y: 222, distance: 130.1
click at [436, 222] on td "[EMAIL_ADDRESS][DOMAIN_NAME]" at bounding box center [571, 220] width 278 height 32
drag, startPoint x: 436, startPoint y: 222, endPoint x: 449, endPoint y: 221, distance: 13.2
copy td "[EMAIL_ADDRESS][DOMAIN_NAME]"
